Goal: Task Accomplishment & Management: Use online tool/utility

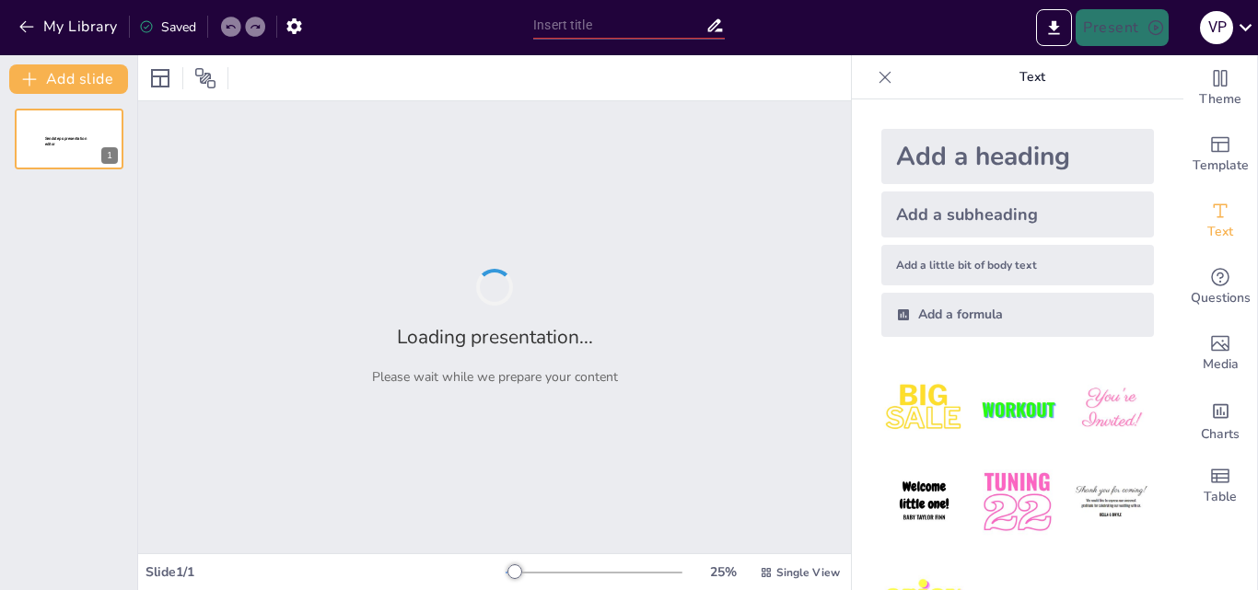
type input "RESPIRACION CELULAR"
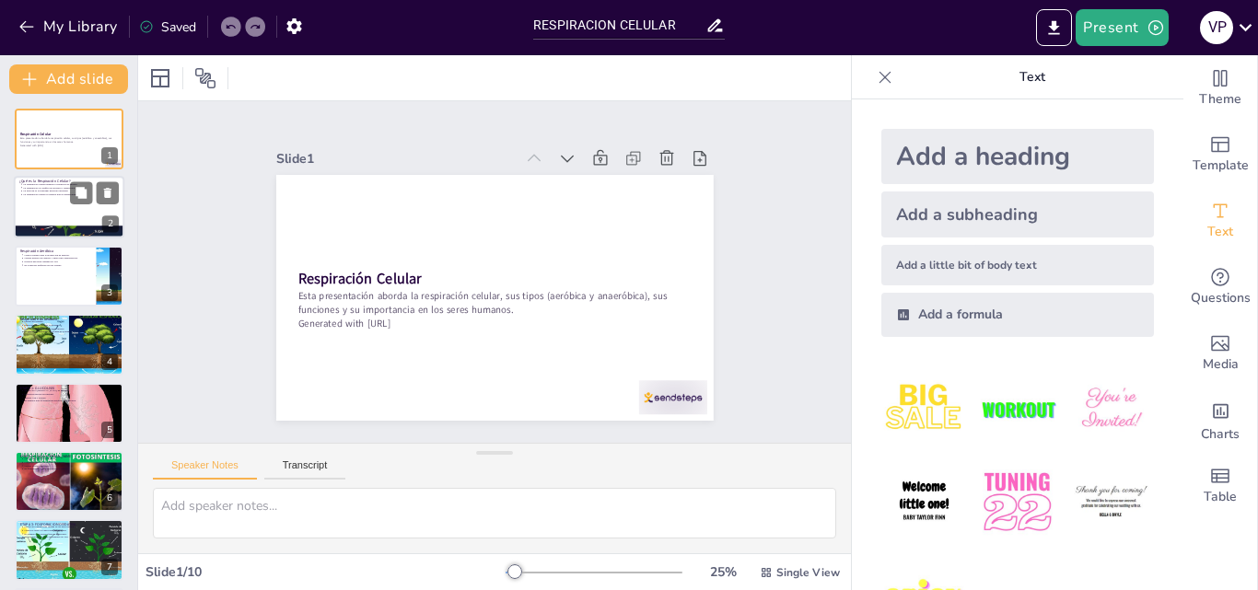
click at [37, 203] on div at bounding box center [69, 208] width 110 height 63
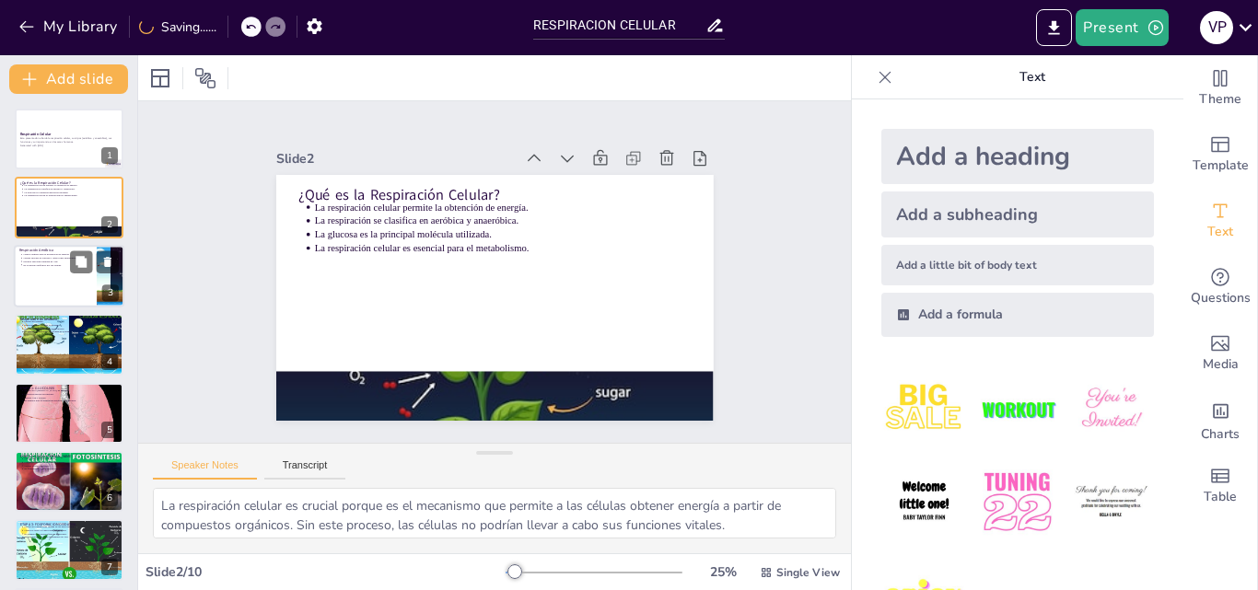
click at [43, 286] on div at bounding box center [69, 276] width 110 height 63
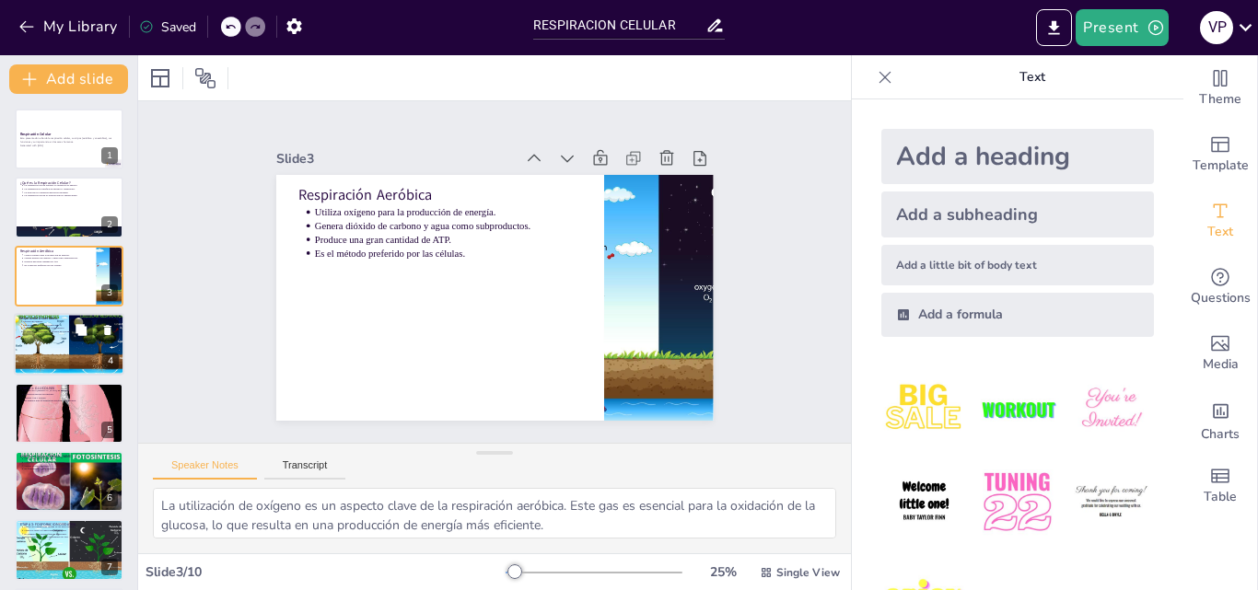
click at [48, 340] on div at bounding box center [68, 344] width 123 height 63
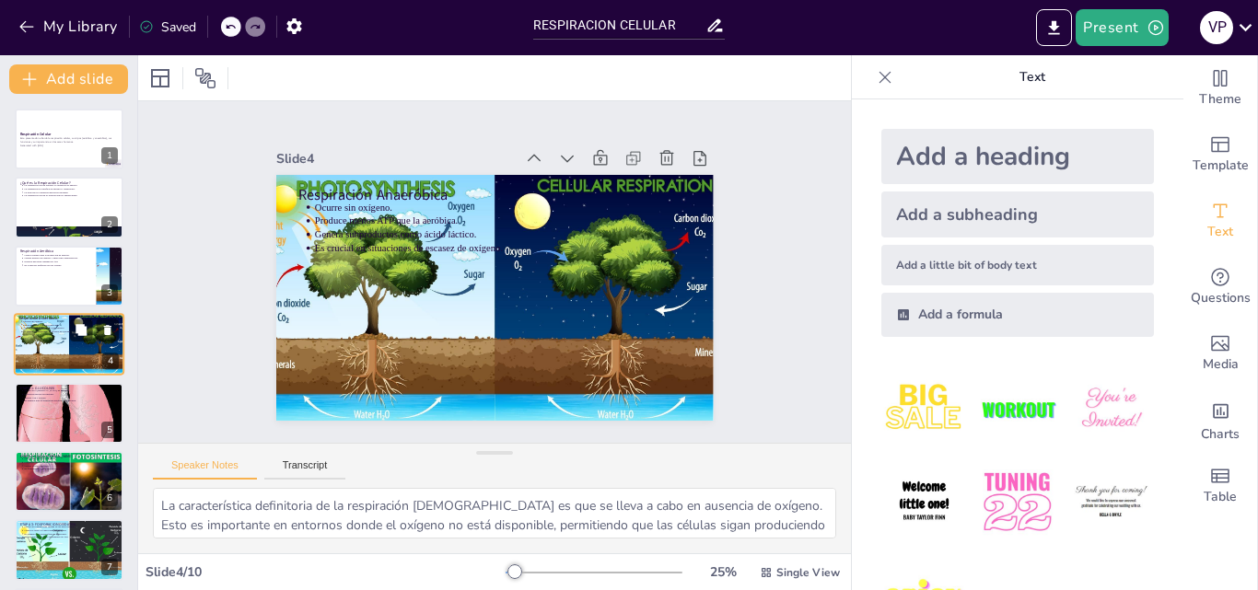
scroll to position [3, 0]
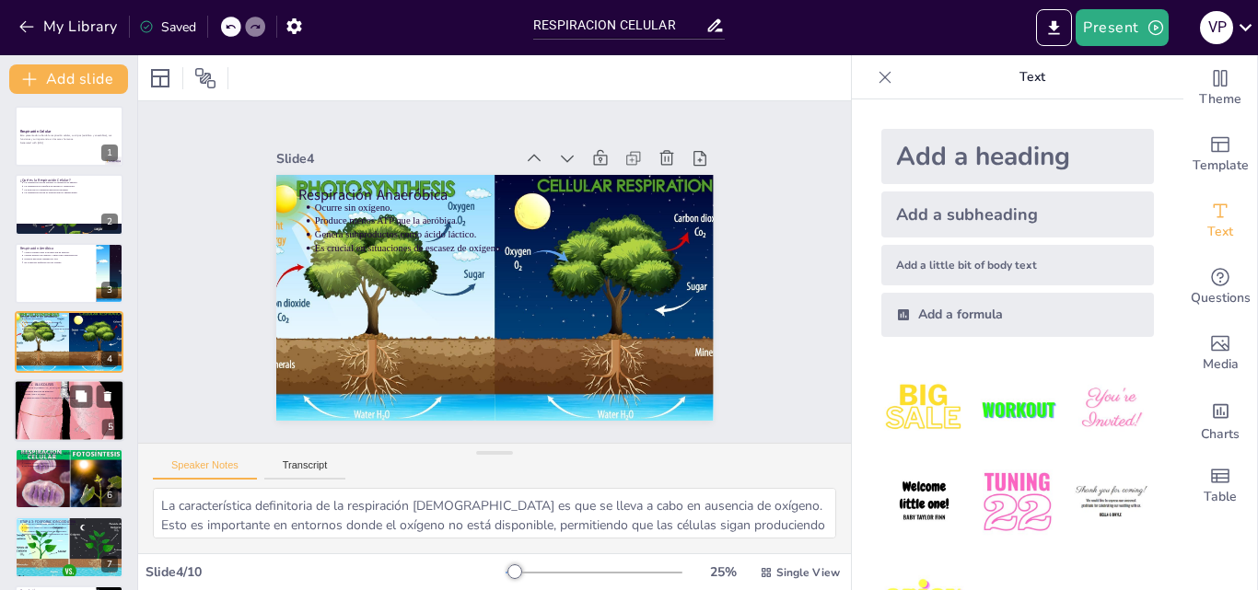
click at [52, 411] on div at bounding box center [69, 410] width 110 height 110
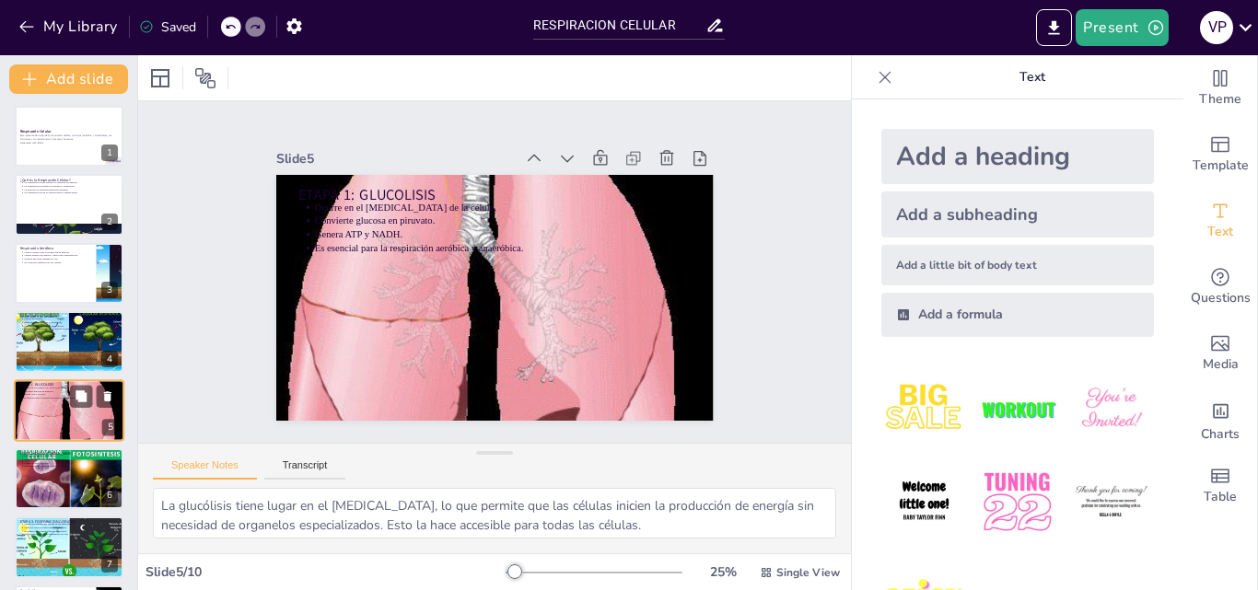
scroll to position [71, 0]
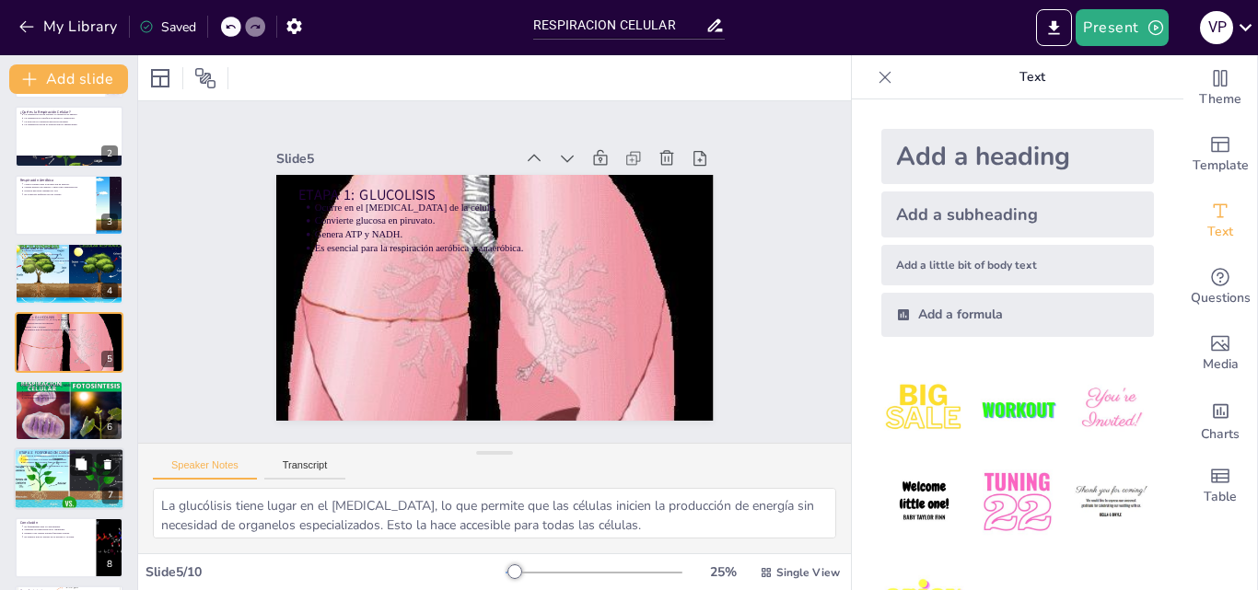
click at [42, 461] on p "El oxígeno es el aceptor final de electrones." at bounding box center [71, 463] width 96 height 4
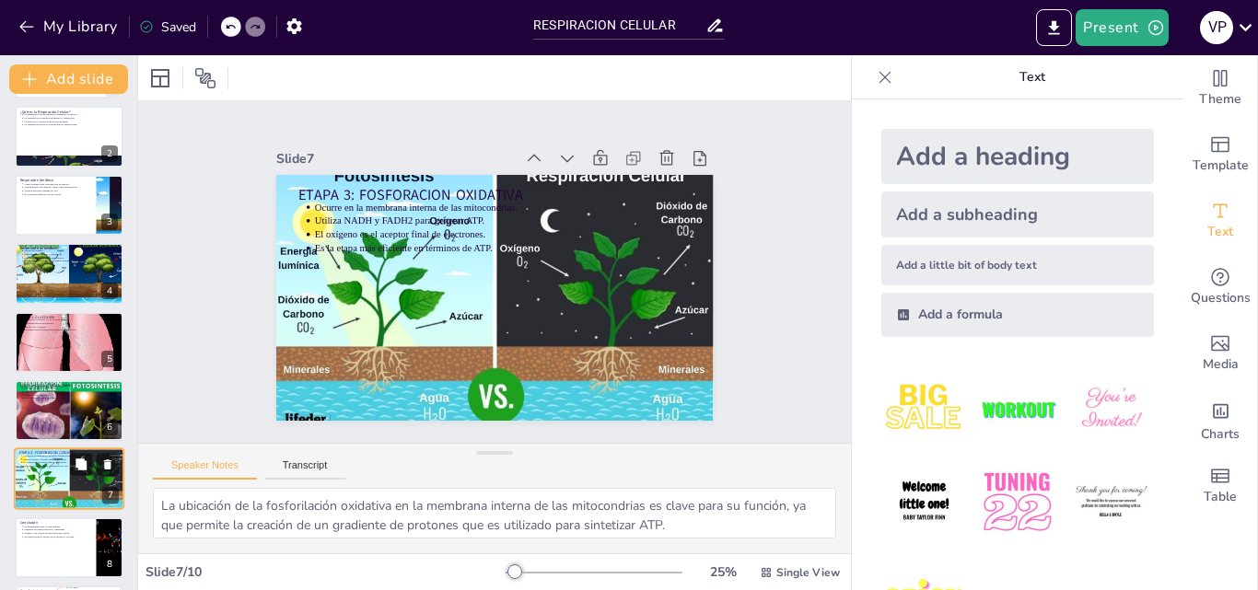
scroll to position [208, 0]
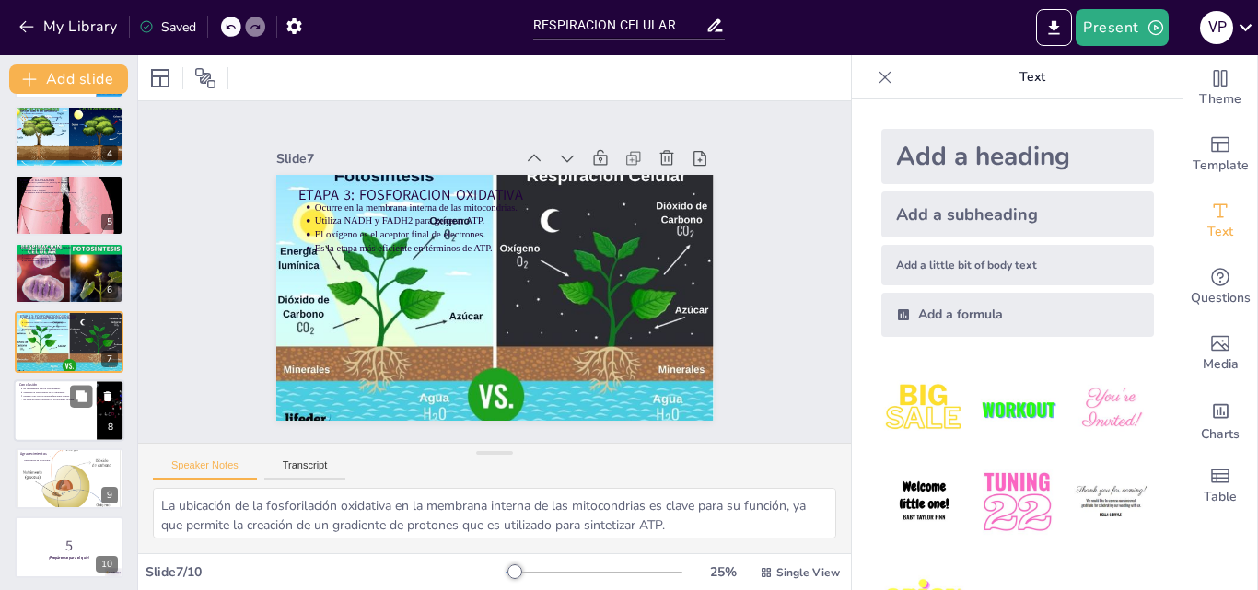
click at [62, 401] on p "Es esencial para el estudio de la biología y la salud." at bounding box center [57, 400] width 68 height 4
type textarea "La respiración celular es vital para la existencia de todos los organismos. Sin…"
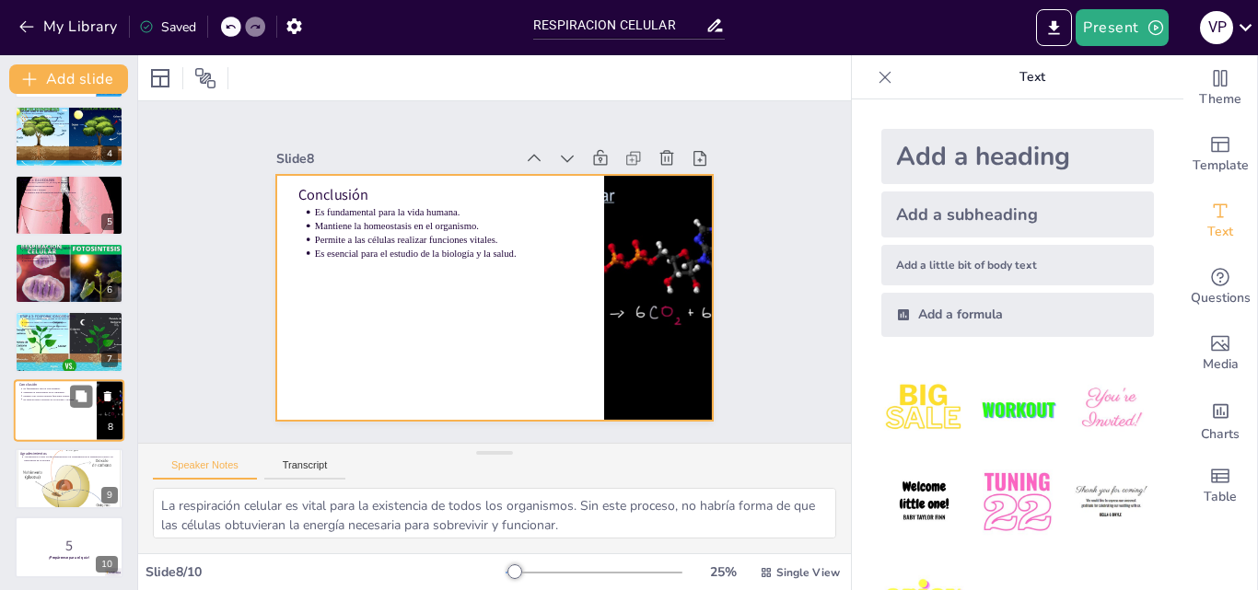
scroll to position [211, 0]
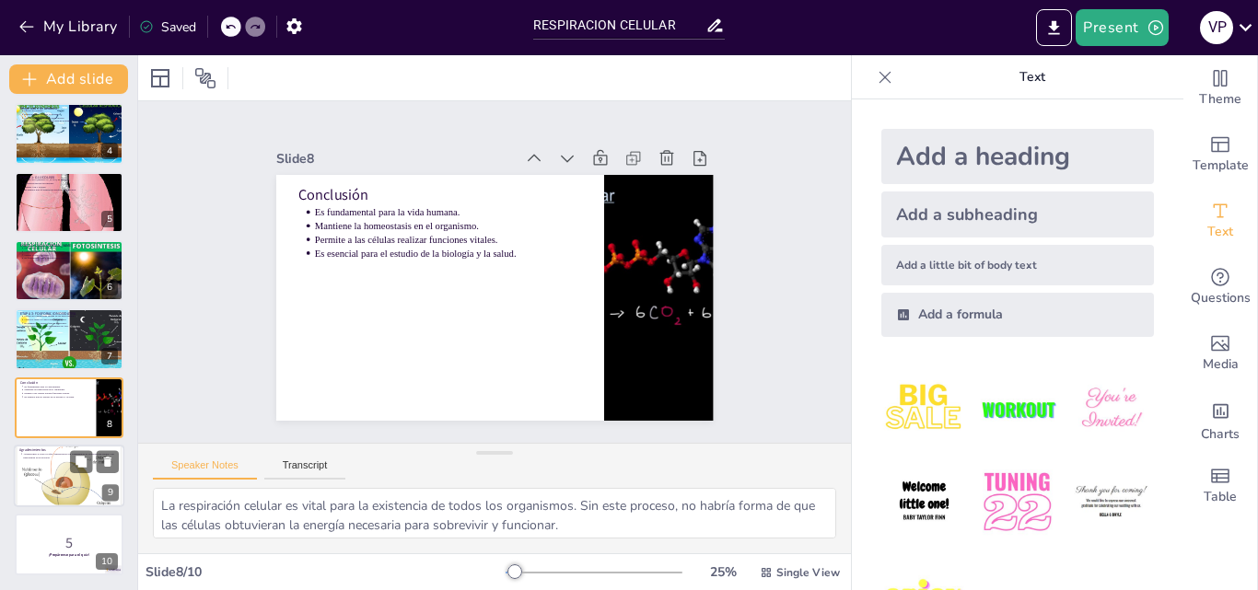
click at [52, 472] on div at bounding box center [69, 476] width 110 height 107
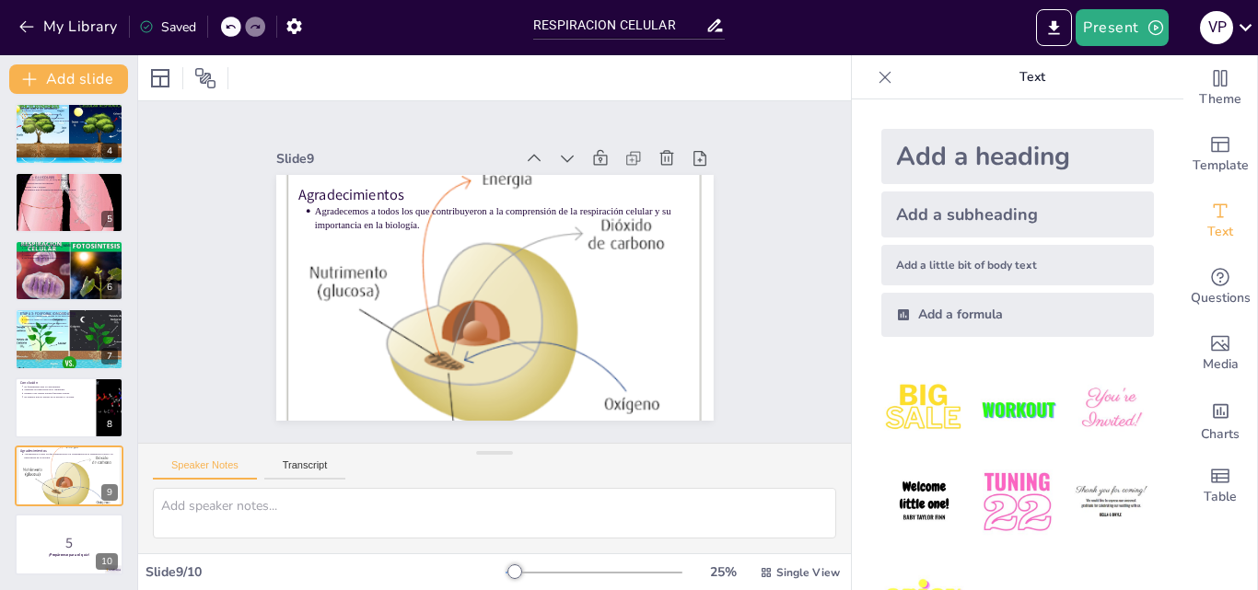
click at [988, 400] on img at bounding box center [1017, 409] width 86 height 86
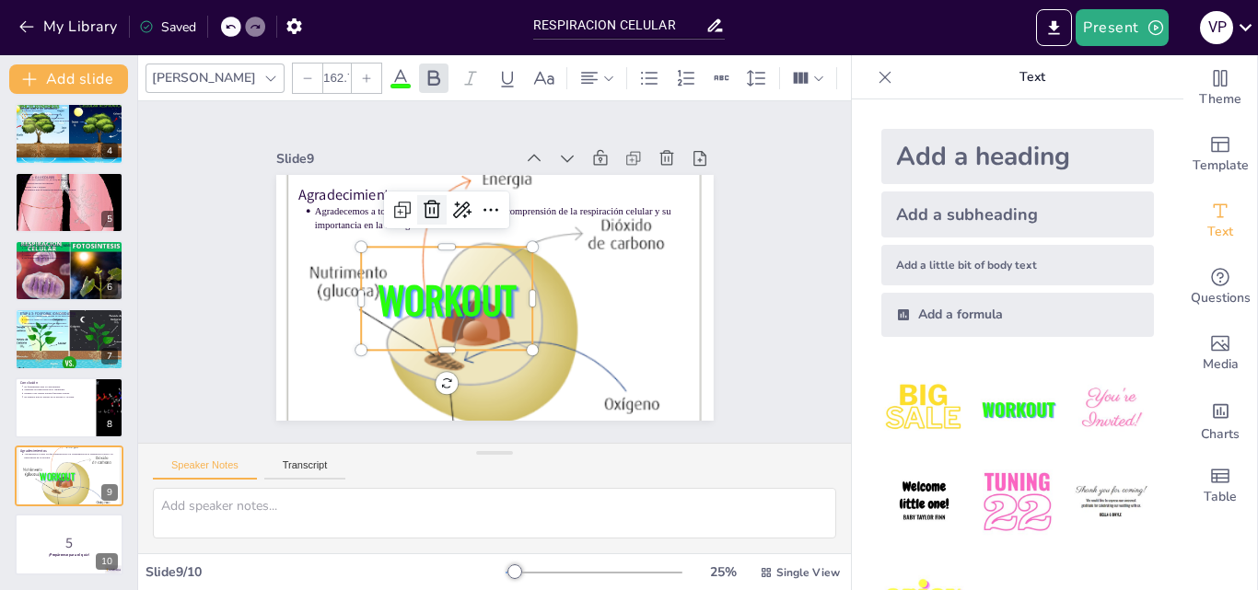
click at [419, 271] on icon at bounding box center [407, 286] width 31 height 31
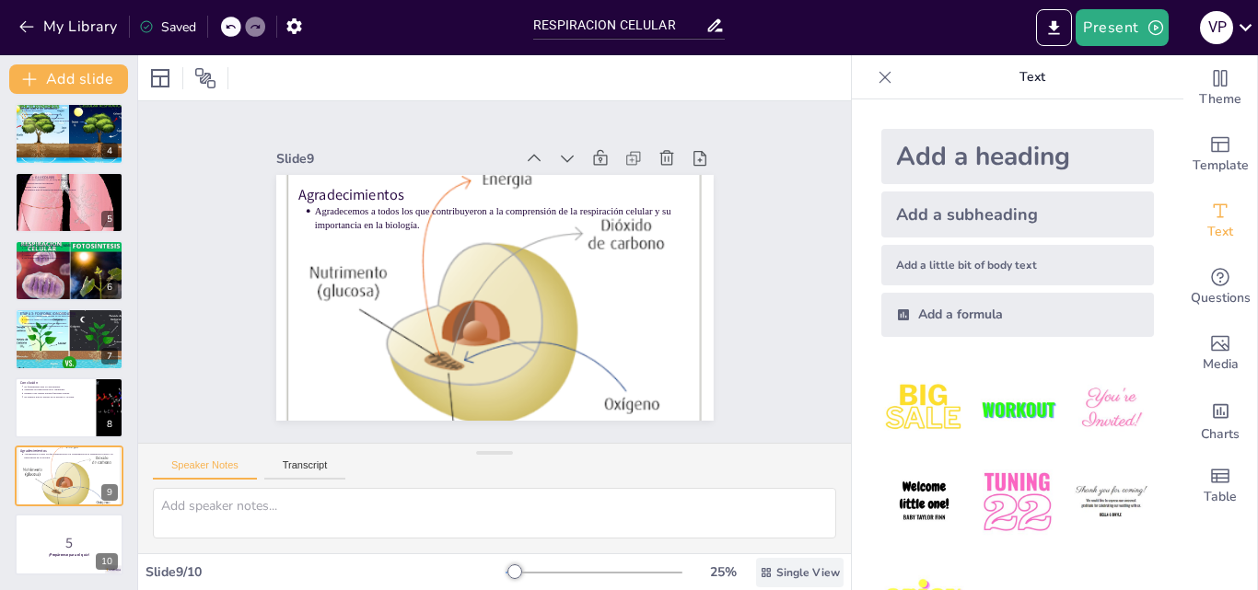
click at [781, 578] on span "Single View" at bounding box center [808, 572] width 64 height 15
click at [763, 527] on span "List View" at bounding box center [773, 531] width 97 height 17
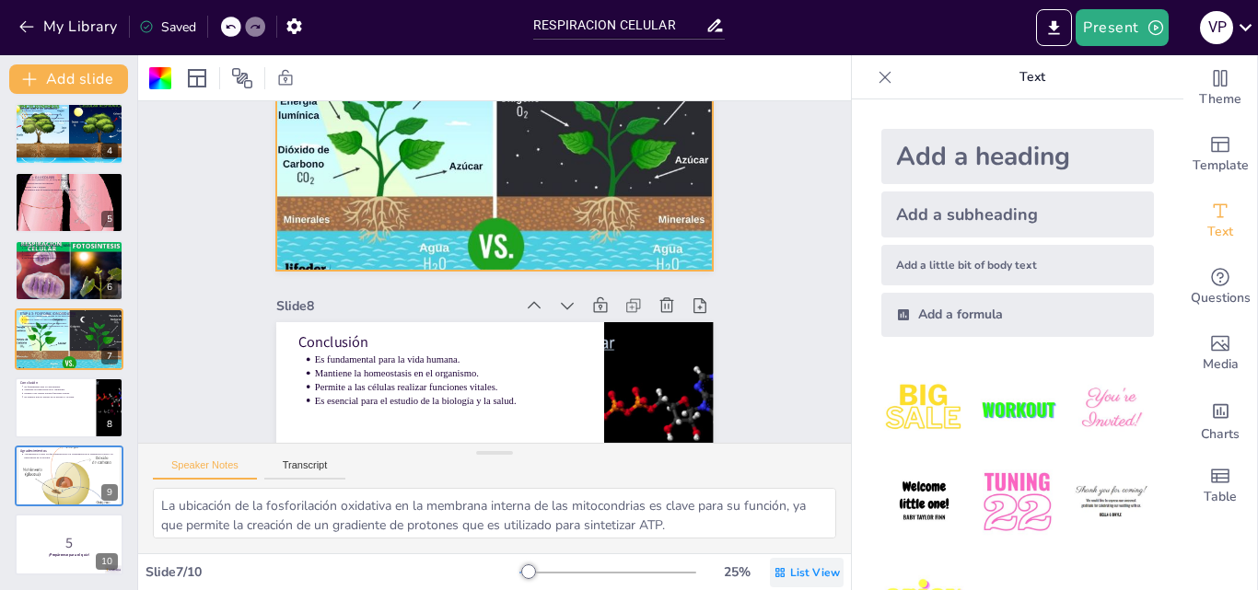
type textarea "La respiración celular es vital para la existencia de todos los organismos. Sin…"
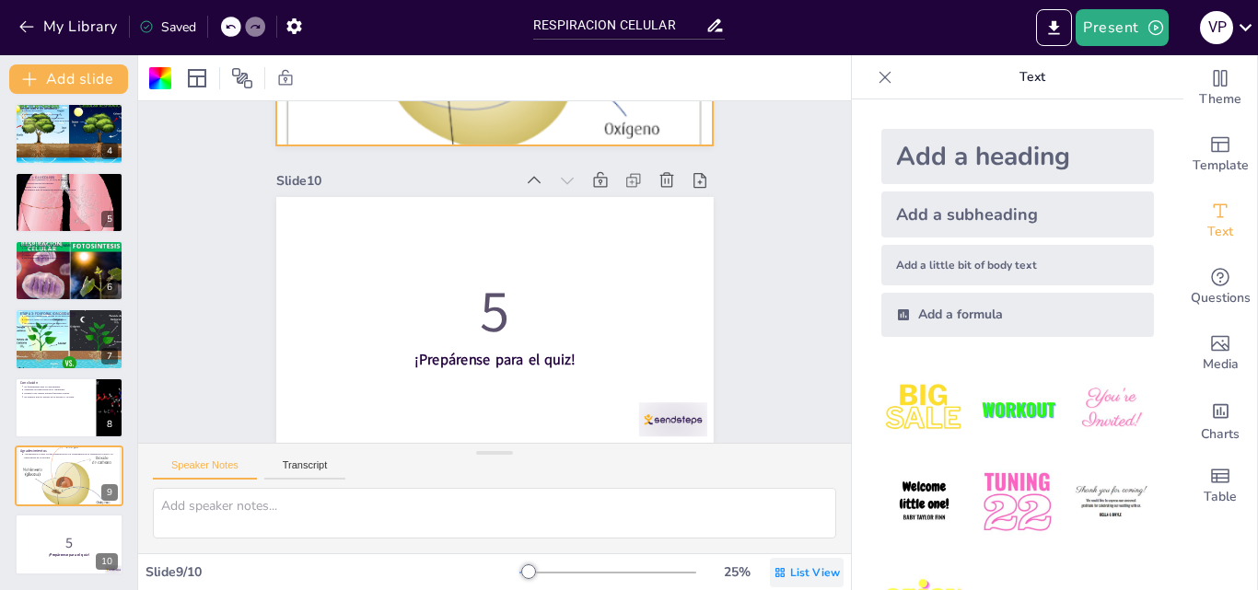
scroll to position [2646, 0]
type textarea "La respiración celular es vital para la existencia de todos los organismos. Sin…"
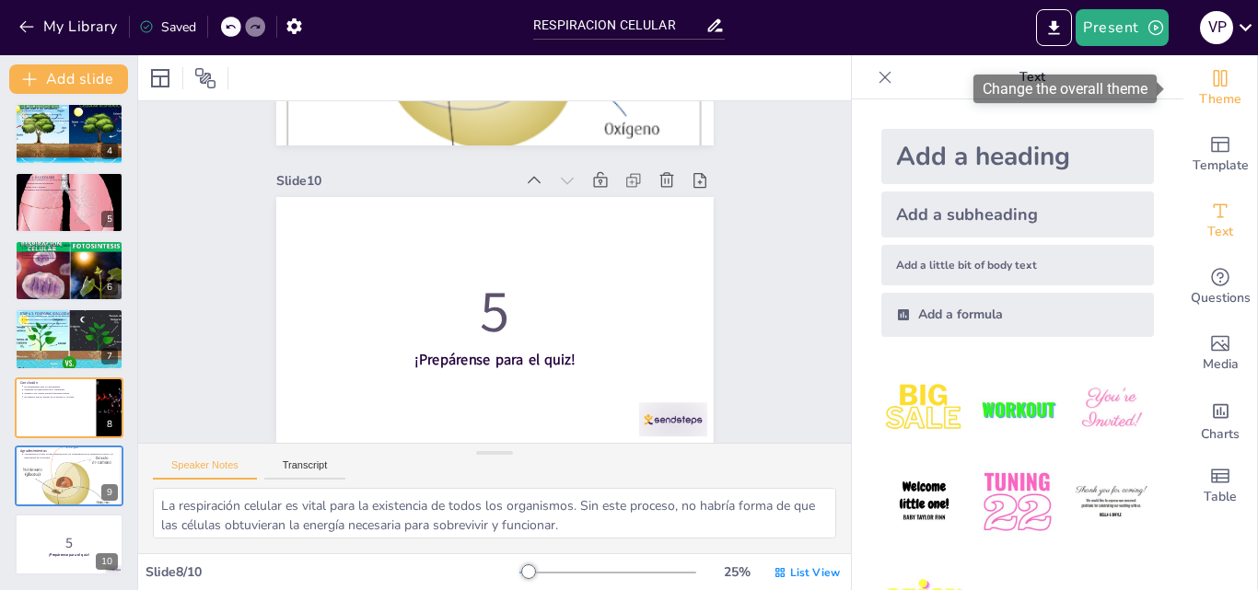
click at [1214, 86] on icon "Change the overall theme" at bounding box center [1221, 78] width 14 height 17
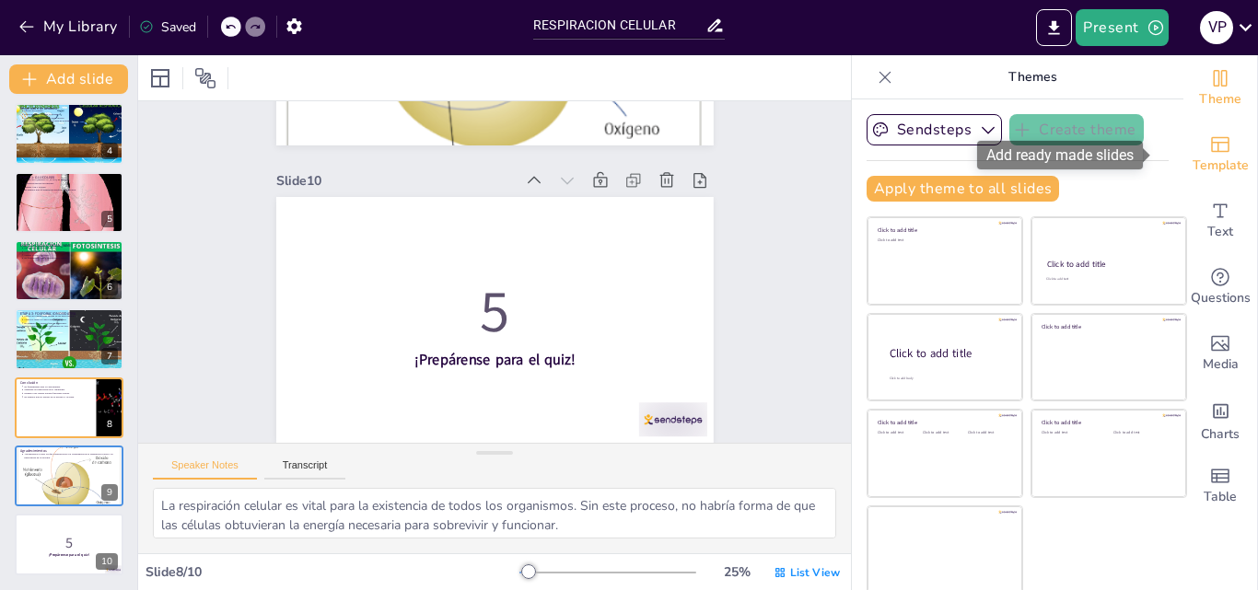
click at [1202, 156] on span "Template" at bounding box center [1220, 166] width 56 height 20
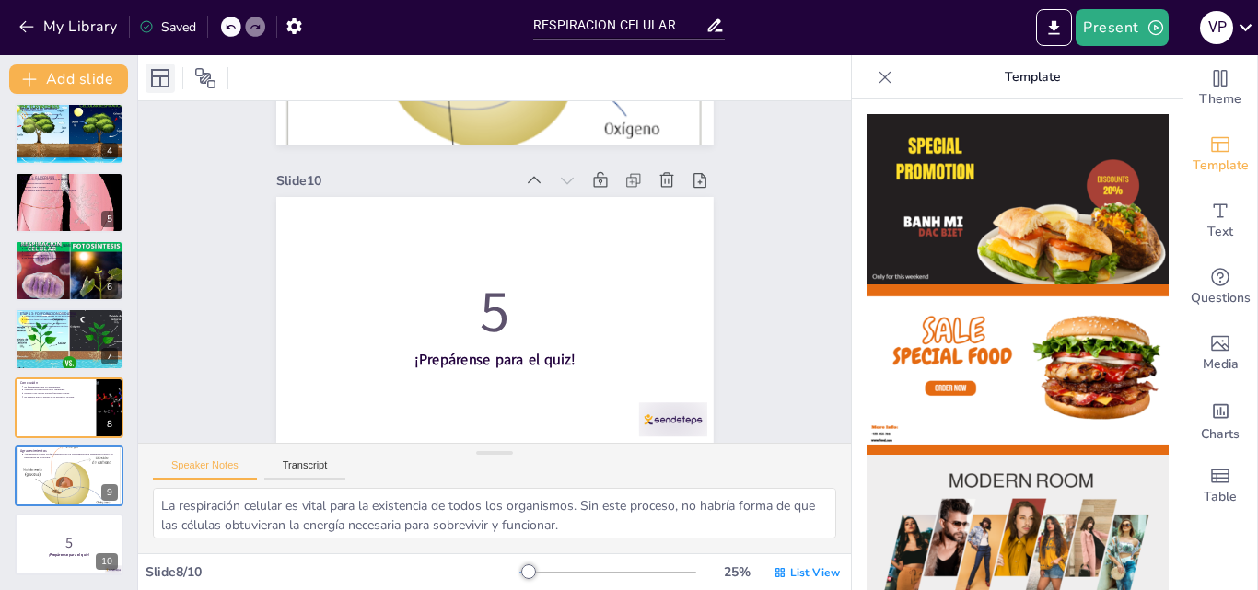
click at [174, 85] on div at bounding box center [159, 78] width 29 height 29
click at [210, 78] on icon at bounding box center [205, 78] width 20 height 20
